Goal: Transaction & Acquisition: Download file/media

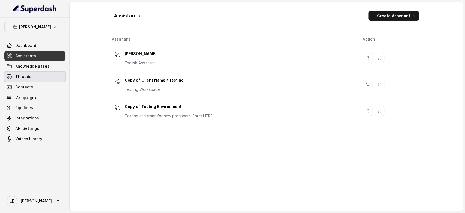
click at [31, 79] on link "Threads" at bounding box center [34, 77] width 61 height 10
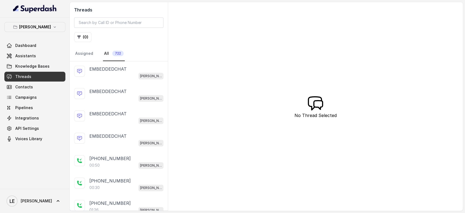
click at [149, 71] on div "EMBEDDEDCHAT" at bounding box center [126, 69] width 74 height 7
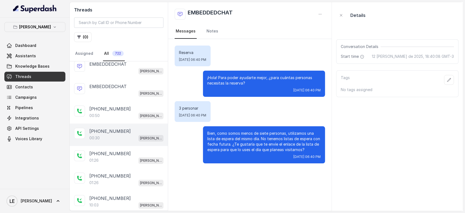
scroll to position [50, 0]
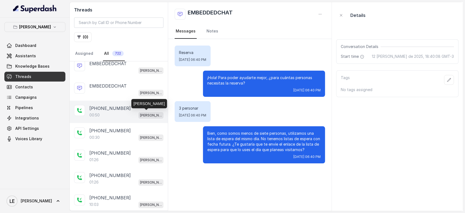
click at [140, 115] on p "[PERSON_NAME]" at bounding box center [151, 115] width 22 height 5
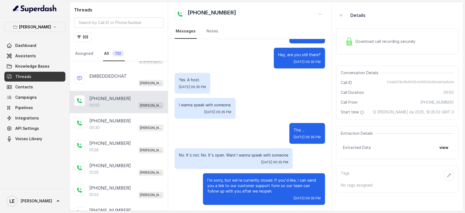
scroll to position [63, 0]
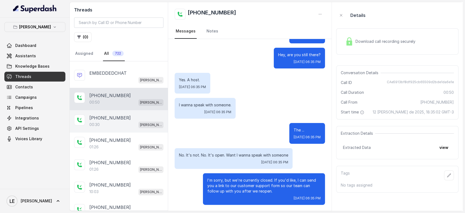
click at [127, 115] on div "[PHONE_NUMBER]" at bounding box center [126, 118] width 74 height 7
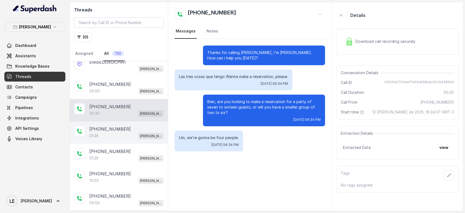
scroll to position [76, 0]
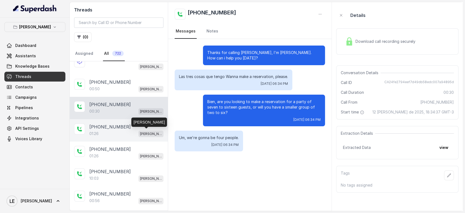
click at [150, 133] on p "[PERSON_NAME]" at bounding box center [151, 133] width 22 height 5
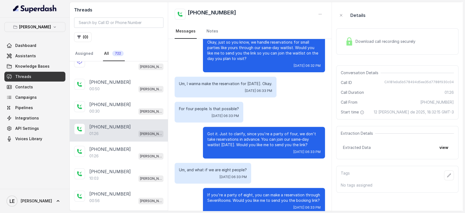
scroll to position [150, 0]
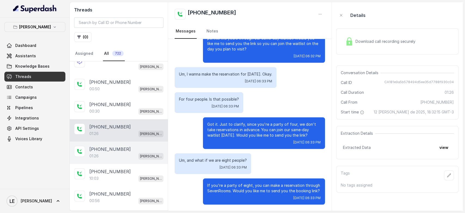
click at [127, 143] on div "+19723996471 01:26 Chelsea Corner" at bounding box center [119, 153] width 98 height 22
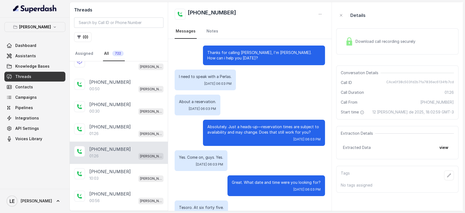
scroll to position [314, 0]
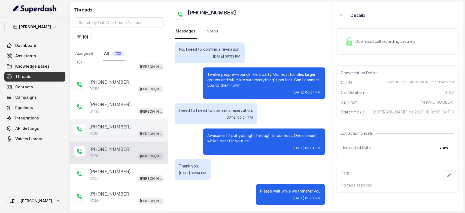
click at [141, 124] on div "[PHONE_NUMBER]" at bounding box center [126, 127] width 74 height 7
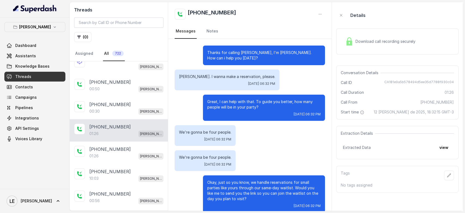
click at [231, 47] on div "Thanks for calling [PERSON_NAME], I'm [PERSON_NAME]. How can i help you [DATE]?" at bounding box center [264, 56] width 122 height 20
click at [223, 104] on p "Great, I can help with that. To guide you better, how many people will be in yo…" at bounding box center [263, 104] width 113 height 11
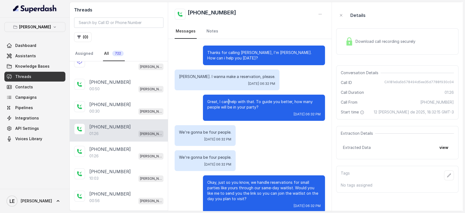
click at [223, 104] on p "Great, I can help with that. To guide you better, how many people will be in yo…" at bounding box center [263, 104] width 113 height 11
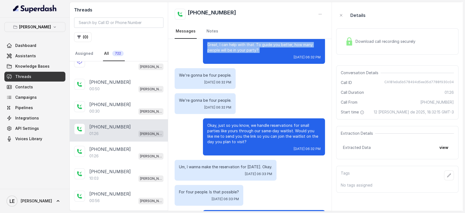
scroll to position [67, 0]
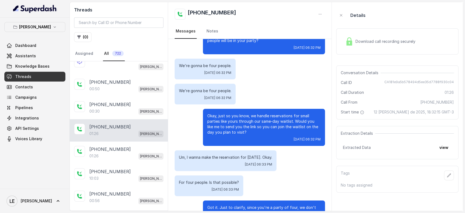
click at [123, 119] on div "+14043338341 01:26 Chelsea Corner" at bounding box center [119, 130] width 98 height 22
click at [148, 133] on p "[PERSON_NAME]" at bounding box center [151, 133] width 22 height 5
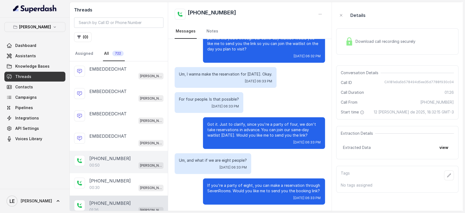
click at [137, 157] on div "[PHONE_NUMBER]" at bounding box center [126, 158] width 74 height 7
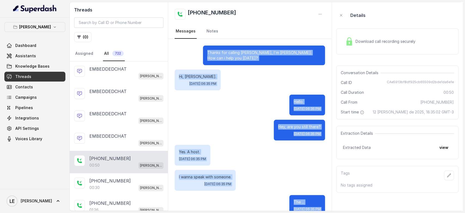
drag, startPoint x: 254, startPoint y: 191, endPoint x: 227, endPoint y: 35, distance: 157.8
click at [226, 35] on div "+12149123312 Messages Notes Thanks for calling Chelsea Corner, I'm John. How ca…" at bounding box center [250, 106] width 164 height 209
copy div "Thanks for calling Chelsea Corner, I'm John. How can i help you today? Hi, John…"
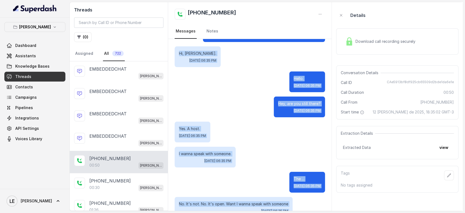
click at [237, 148] on div "I wanna speak with someone. Tue, Aug 12, 2025, 06:35 PM" at bounding box center [250, 157] width 151 height 21
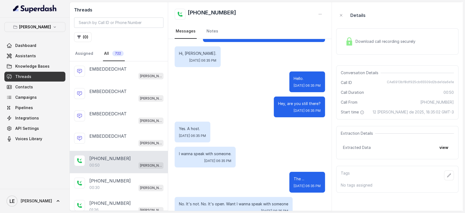
scroll to position [72, 0]
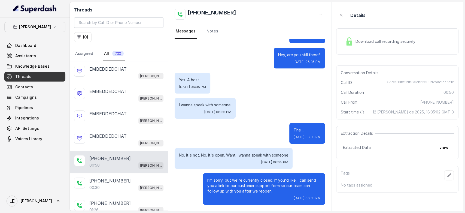
click at [290, 134] on div "The ... Tue, Aug 12, 2025, 06:35 PM" at bounding box center [308, 133] width 36 height 21
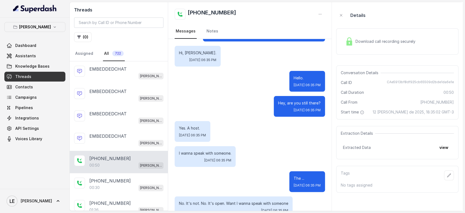
scroll to position [0, 0]
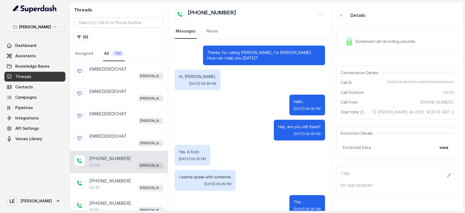
click at [41, 76] on link "Threads" at bounding box center [34, 77] width 61 height 10
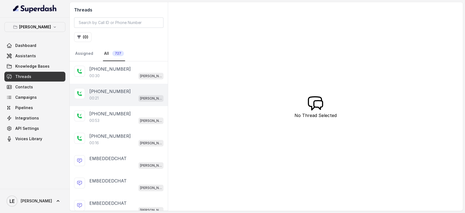
click at [118, 104] on div "[PHONE_NUMBER]:21 [GEOGRAPHIC_DATA]" at bounding box center [119, 95] width 98 height 22
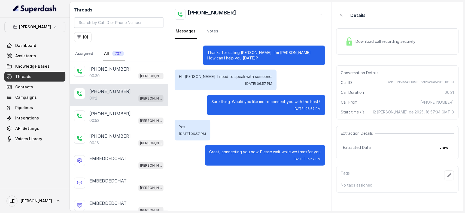
click at [384, 54] on div "Download call recording securely" at bounding box center [397, 41] width 122 height 26
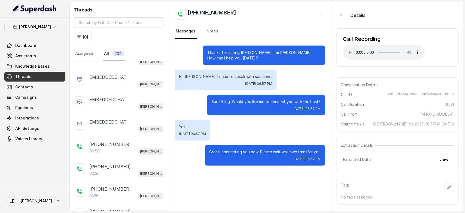
scroll to position [127, 0]
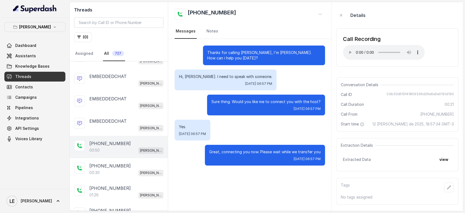
click at [137, 143] on div "[PHONE_NUMBER]" at bounding box center [126, 143] width 74 height 7
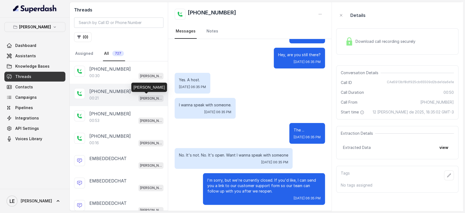
click at [140, 96] on p "[PERSON_NAME]" at bounding box center [151, 98] width 22 height 5
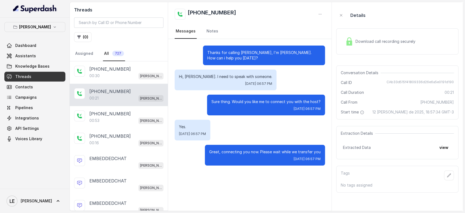
click at [381, 38] on div "Download call recording securely" at bounding box center [380, 41] width 75 height 13
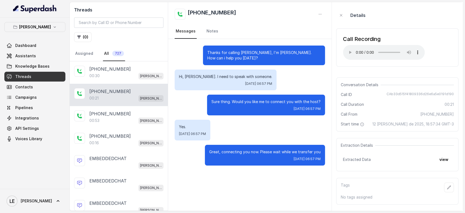
click at [384, 61] on div "Call Recording Your browser does not support the audio element." at bounding box center [397, 47] width 122 height 38
click at [367, 62] on div "Call Recording Your browser does not support the audio element." at bounding box center [397, 47] width 122 height 38
click at [388, 68] on div "Call Recording Your browser does not support the audio element." at bounding box center [397, 47] width 122 height 47
